Goal: Task Accomplishment & Management: Use online tool/utility

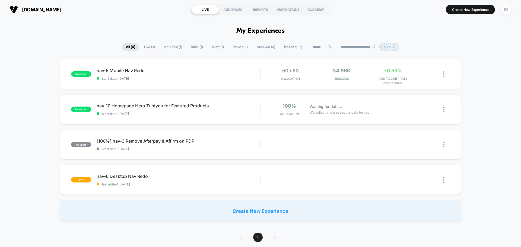
click at [510, 8] on button "ES" at bounding box center [506, 9] width 14 height 11
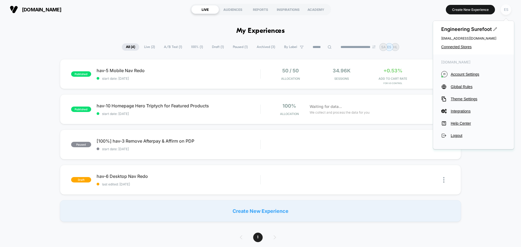
click at [510, 8] on div "ES" at bounding box center [505, 9] width 11 height 11
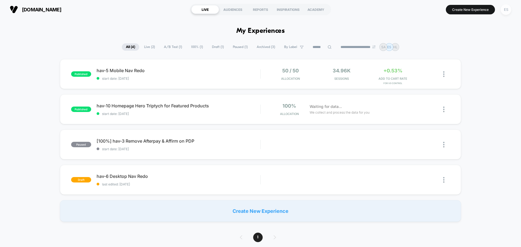
click at [509, 8] on div "ES" at bounding box center [505, 9] width 11 height 11
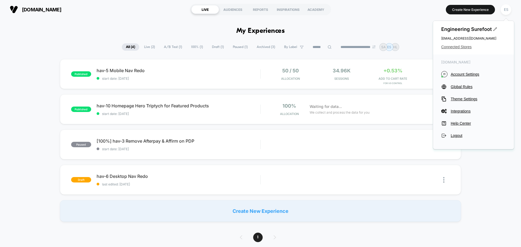
click at [463, 48] on span "Connected Stores" at bounding box center [473, 47] width 65 height 4
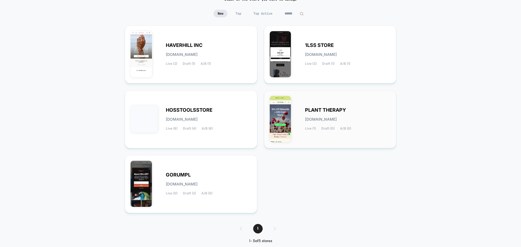
scroll to position [54, 0]
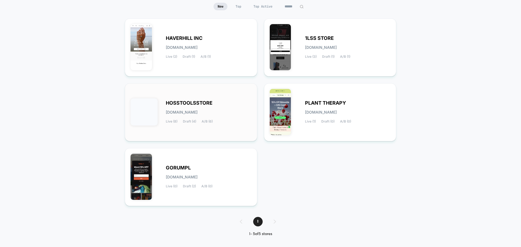
click at [204, 105] on span "HOSSTOOLSSTORE" at bounding box center [189, 103] width 47 height 4
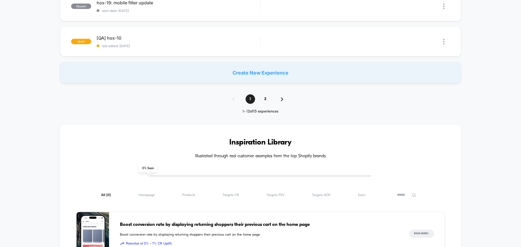
scroll to position [407, 0]
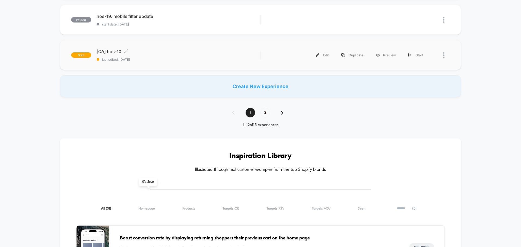
click at [113, 51] on span "[QA] hos-10 Click to edit experience details" at bounding box center [179, 51] width 164 height 5
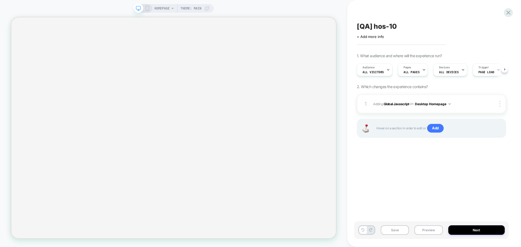
scroll to position [0, 0]
click at [437, 230] on button "Preview" at bounding box center [428, 229] width 28 height 9
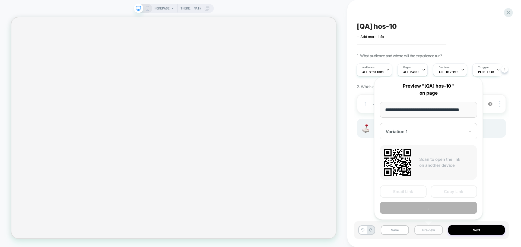
scroll to position [0, 6]
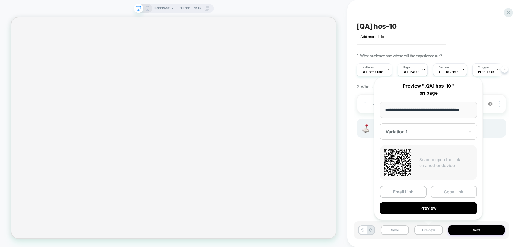
click at [445, 194] on button "Copy Link" at bounding box center [453, 192] width 47 height 12
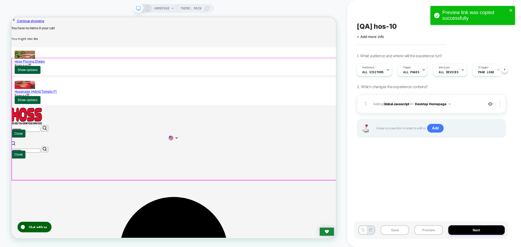
scroll to position [0, 0]
